Goal: Connect with others: Connect with others

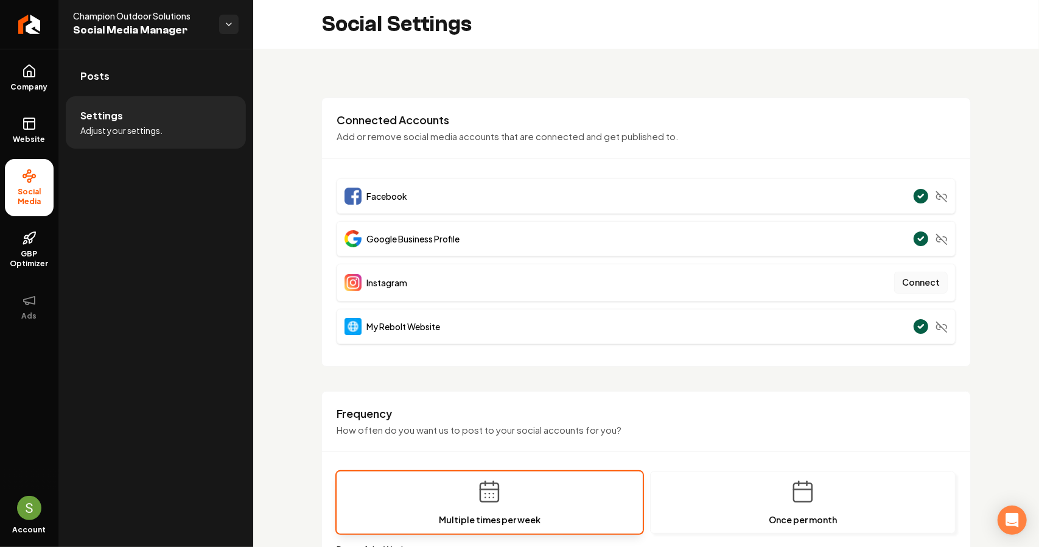
click at [903, 282] on button "Connect" at bounding box center [921, 283] width 54 height 22
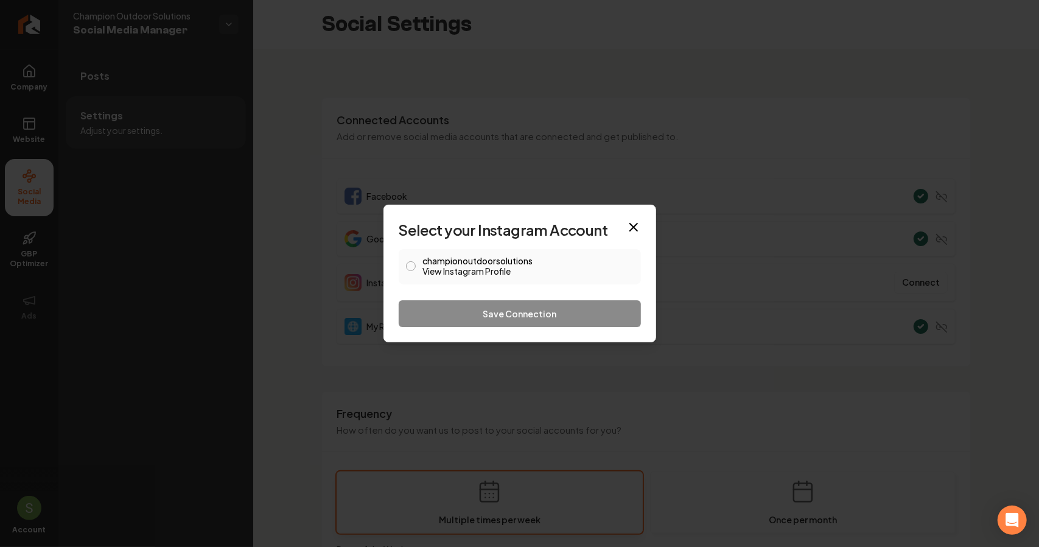
click at [498, 265] on link "View Instagram Profile" at bounding box center [528, 271] width 211 height 12
click at [409, 267] on button "championoutdoorsolutions View Instagram Profile" at bounding box center [411, 266] width 10 height 10
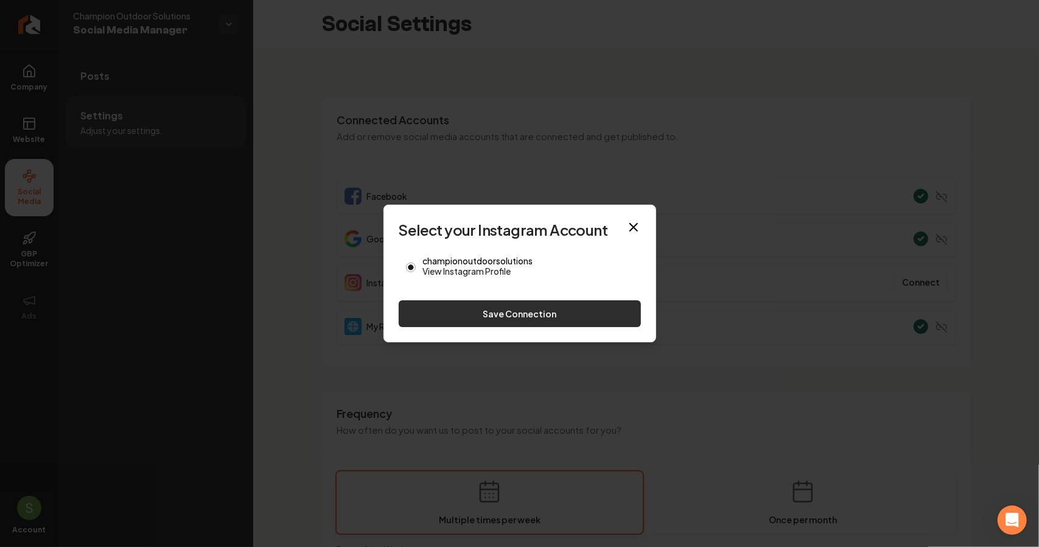
click at [453, 306] on button "Save Connection" at bounding box center [520, 313] width 242 height 27
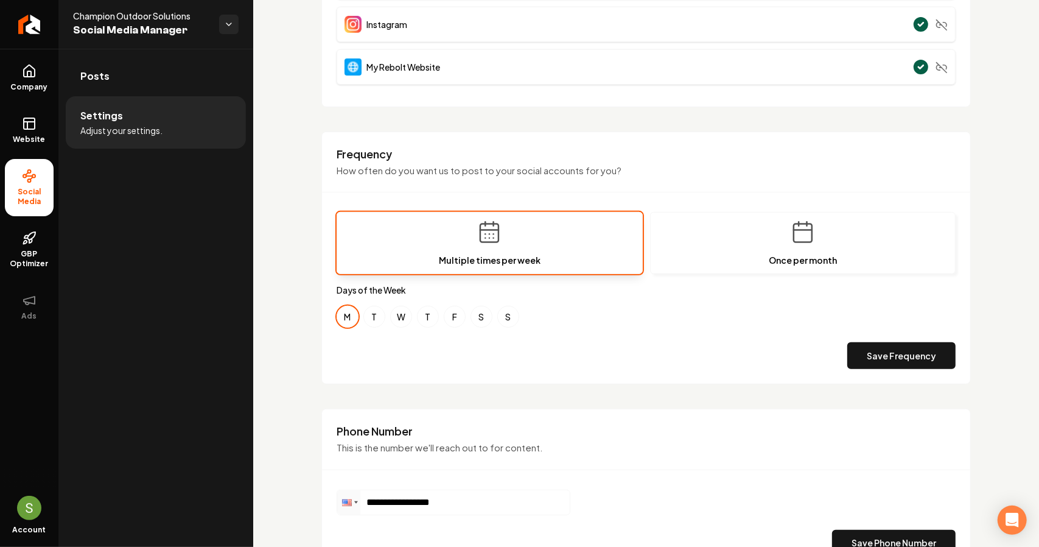
scroll to position [82, 0]
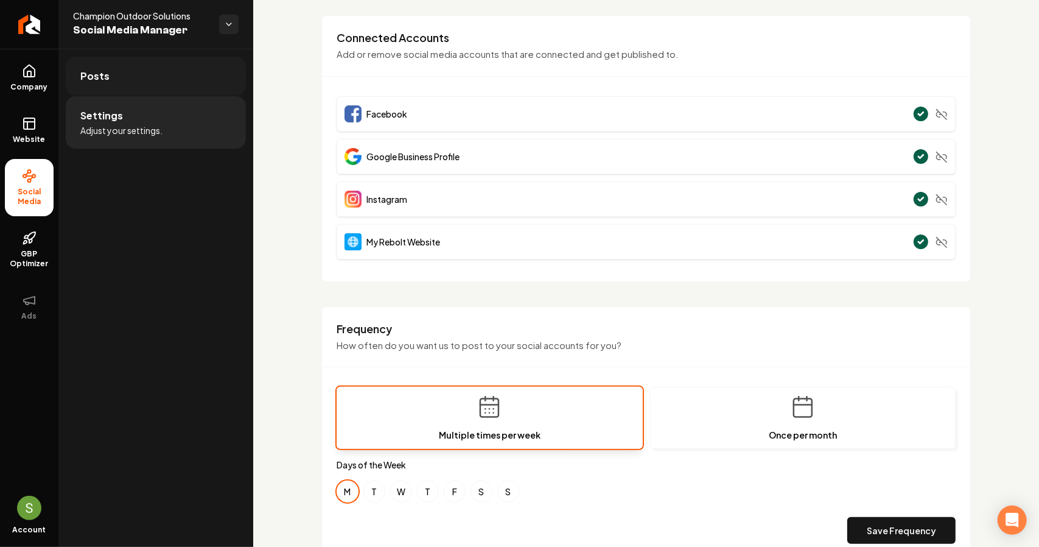
click at [172, 85] on link "Posts" at bounding box center [156, 76] width 180 height 39
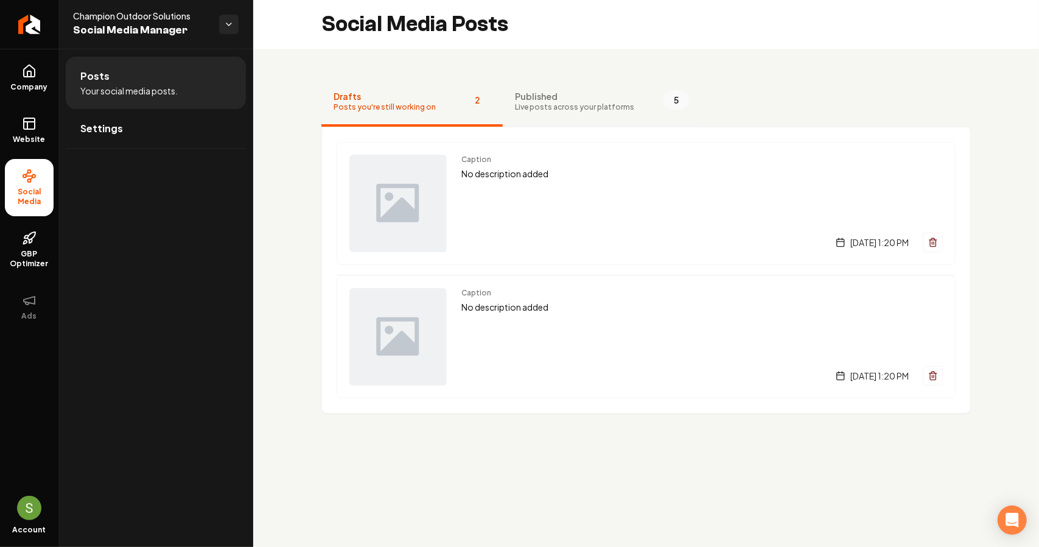
click at [583, 105] on span "Live posts across your platforms" at bounding box center [574, 107] width 119 height 10
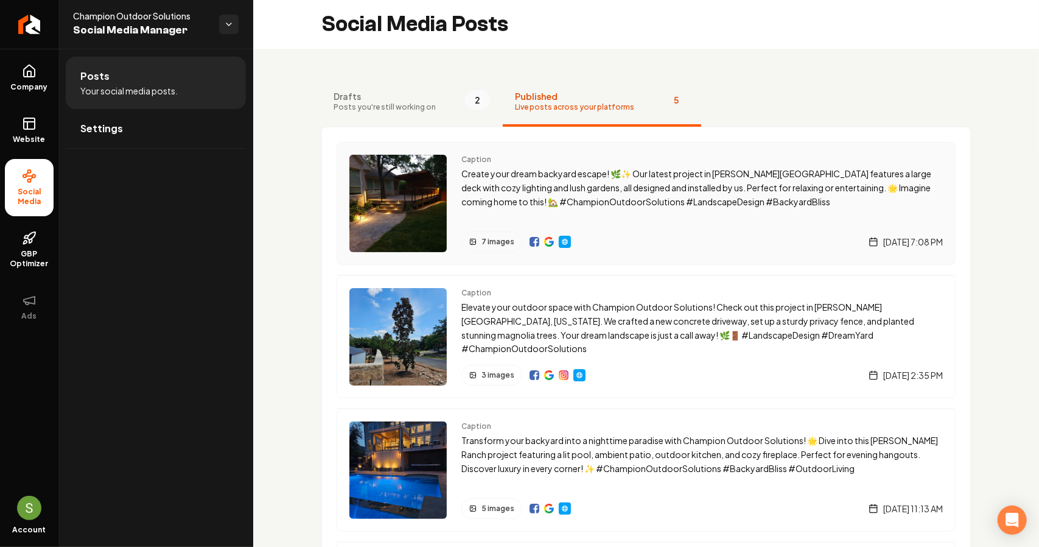
click at [612, 188] on p "Create your dream backyard escape! 🌿✨ Our latest project in Barton Creek featur…" at bounding box center [702, 187] width 482 height 41
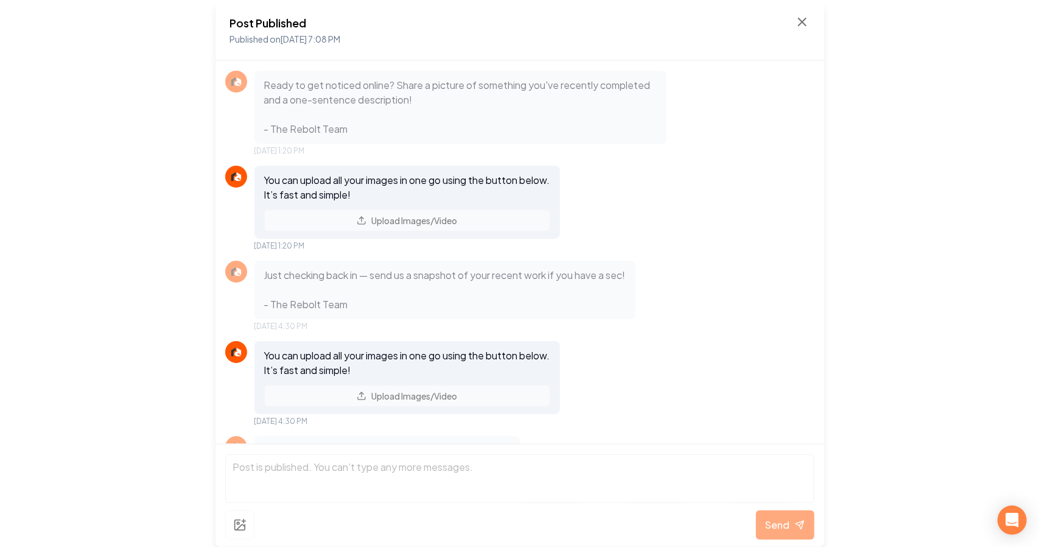
click at [791, 24] on div "Post Published Published on Sep 15, 2025 7:08 PM" at bounding box center [520, 31] width 580 height 32
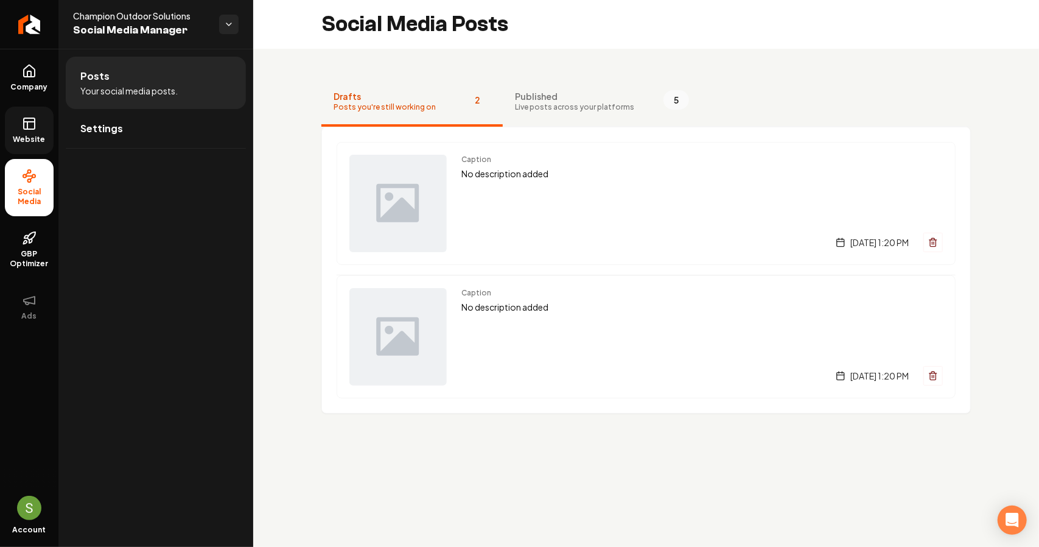
click at [39, 141] on span "Website" at bounding box center [30, 140] width 42 height 10
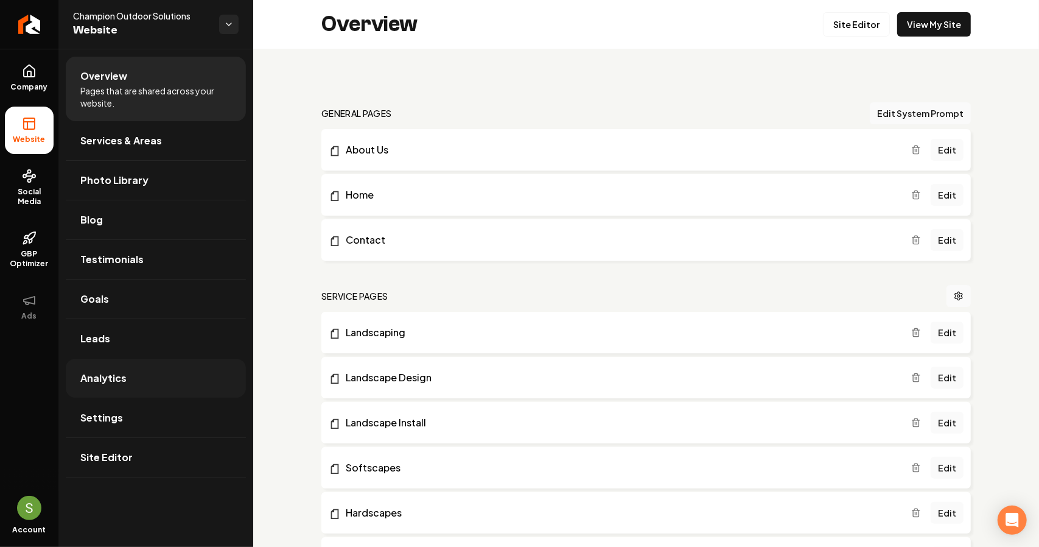
click at [119, 378] on span "Analytics" at bounding box center [103, 378] width 46 height 15
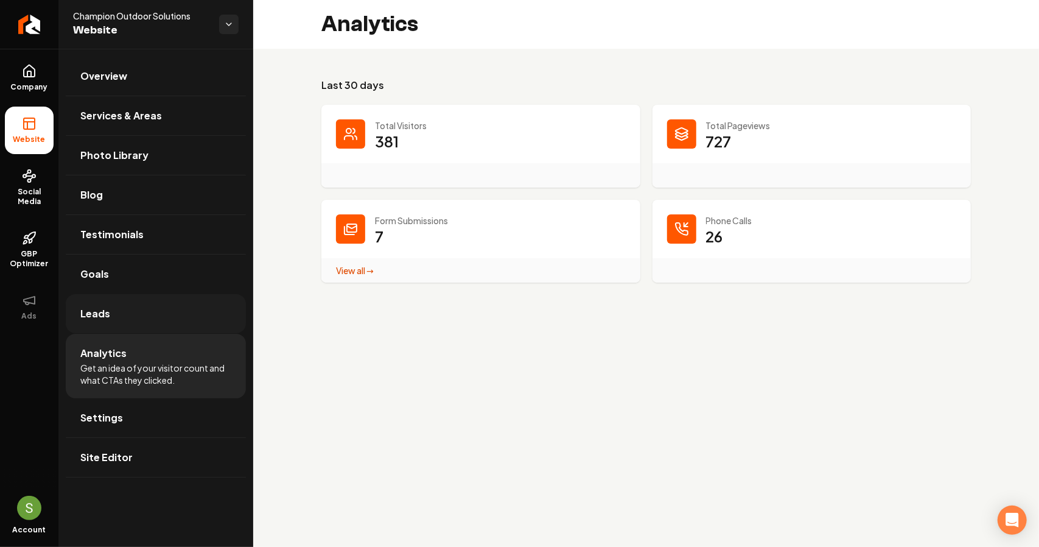
click at [120, 321] on link "Leads" at bounding box center [156, 313] width 180 height 39
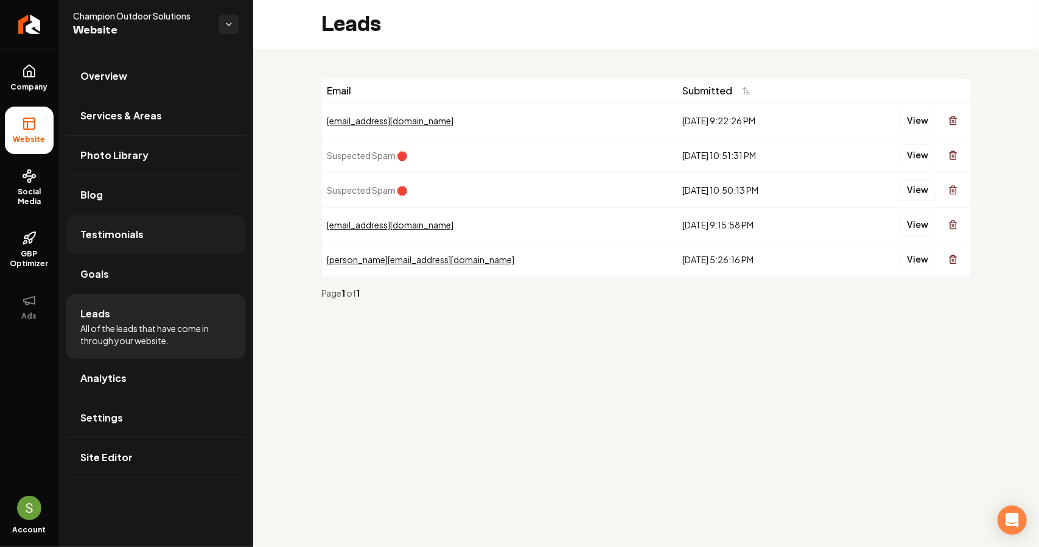
click at [108, 239] on span "Testimonials" at bounding box center [111, 234] width 63 height 15
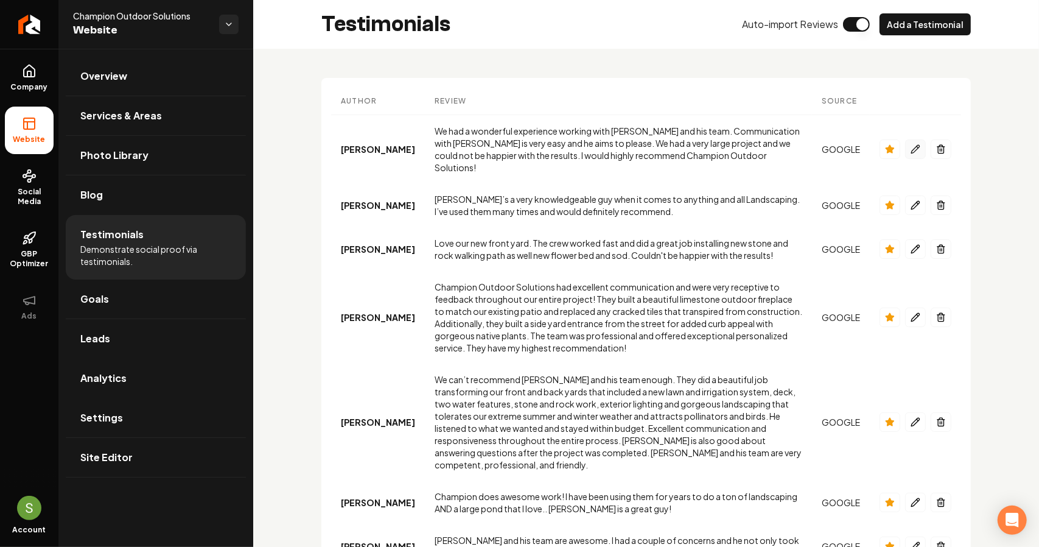
click at [911, 144] on icon "Main content area" at bounding box center [916, 149] width 10 height 10
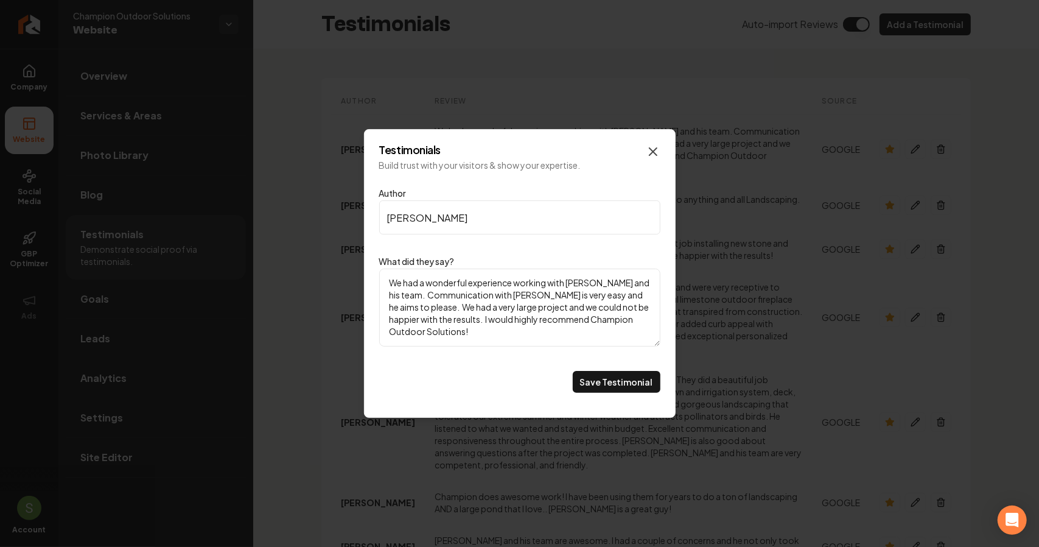
click at [657, 146] on icon "Main content area" at bounding box center [653, 151] width 15 height 15
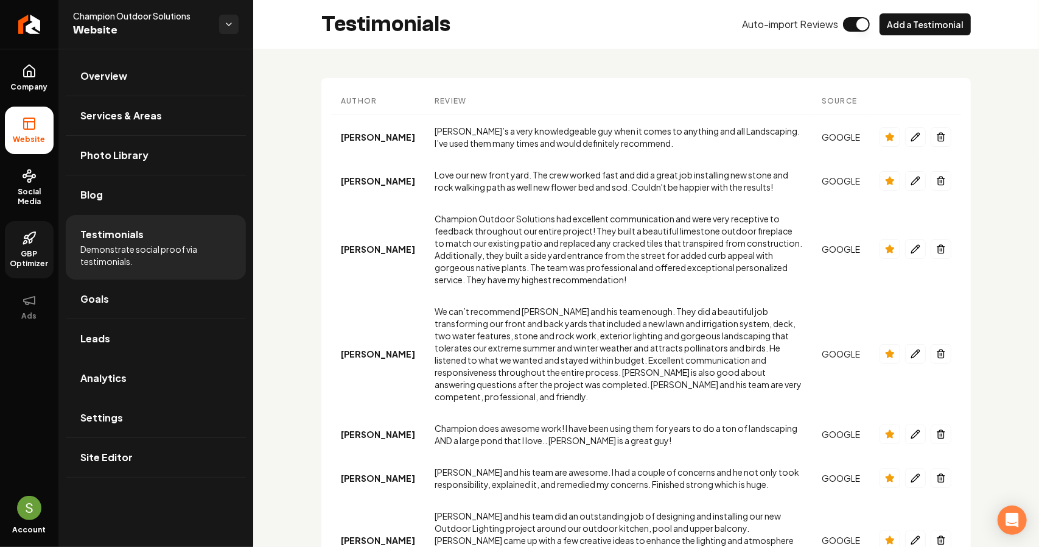
click at [24, 246] on link "GBP Optimizer" at bounding box center [29, 249] width 49 height 57
